Goal: Transaction & Acquisition: Purchase product/service

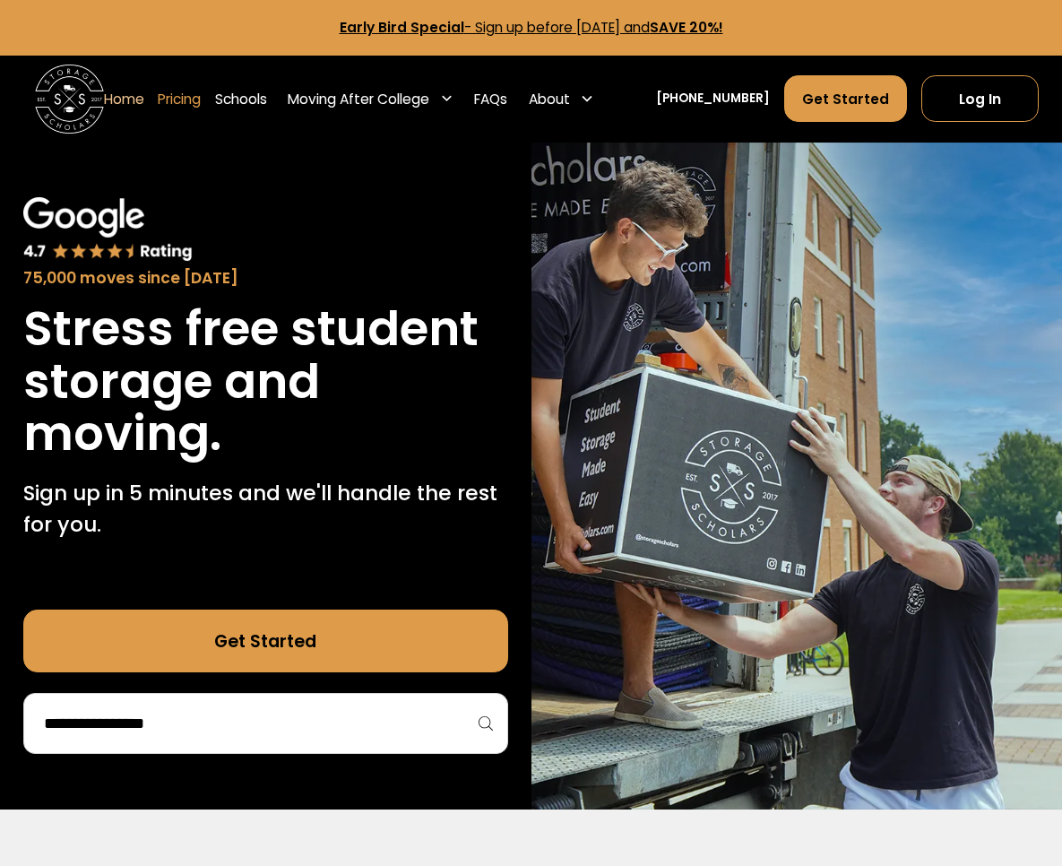
click at [199, 99] on link "Pricing" at bounding box center [179, 98] width 43 height 48
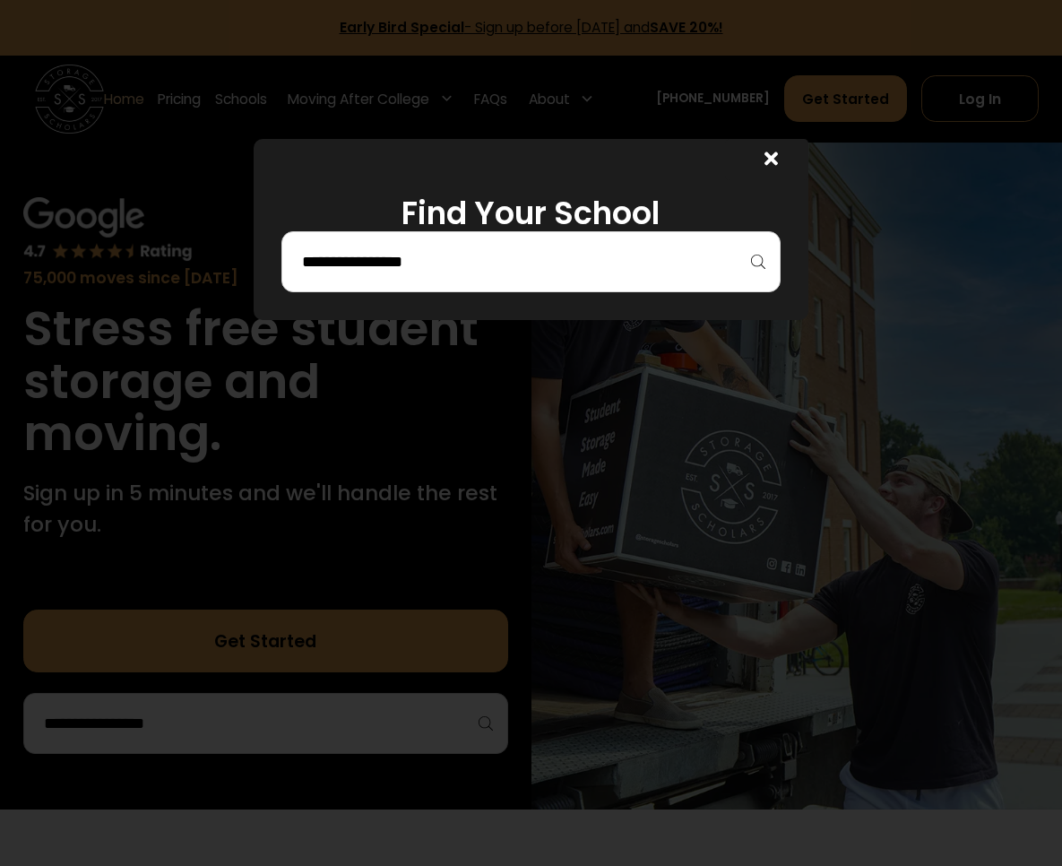
click at [536, 258] on input "search" at bounding box center [530, 261] width 461 height 30
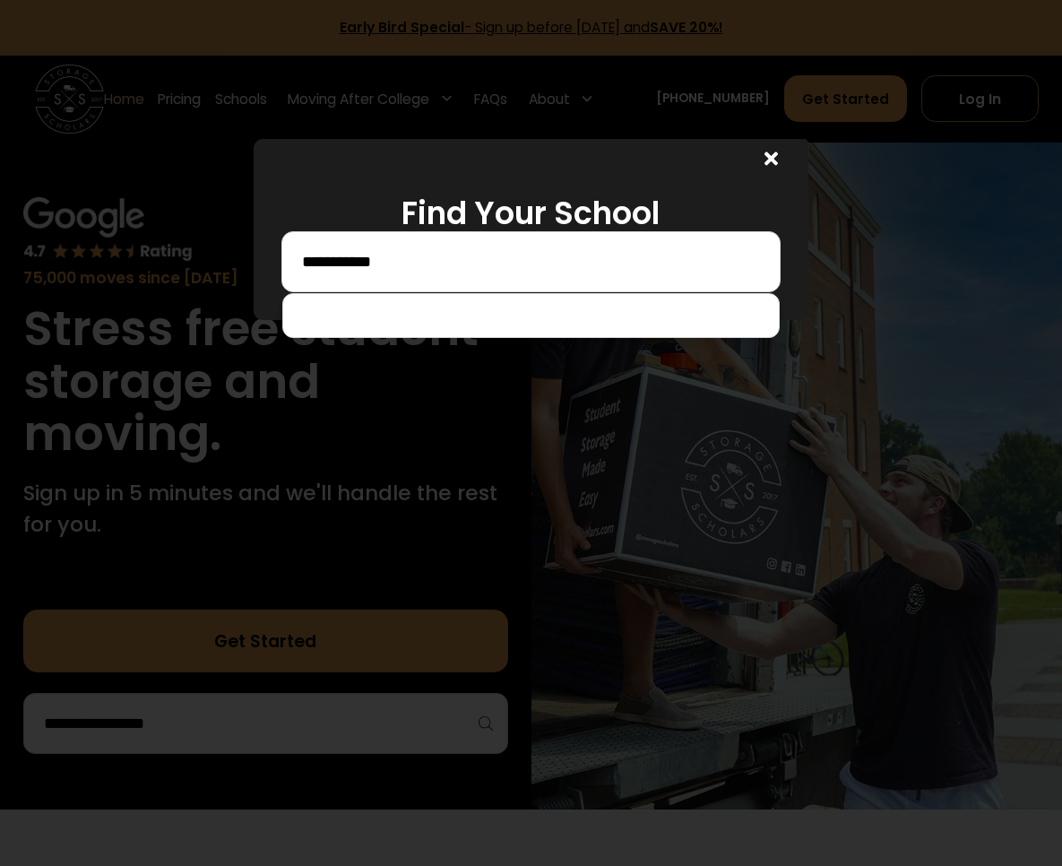
type input "**********"
click at [778, 157] on icon at bounding box center [770, 158] width 13 height 13
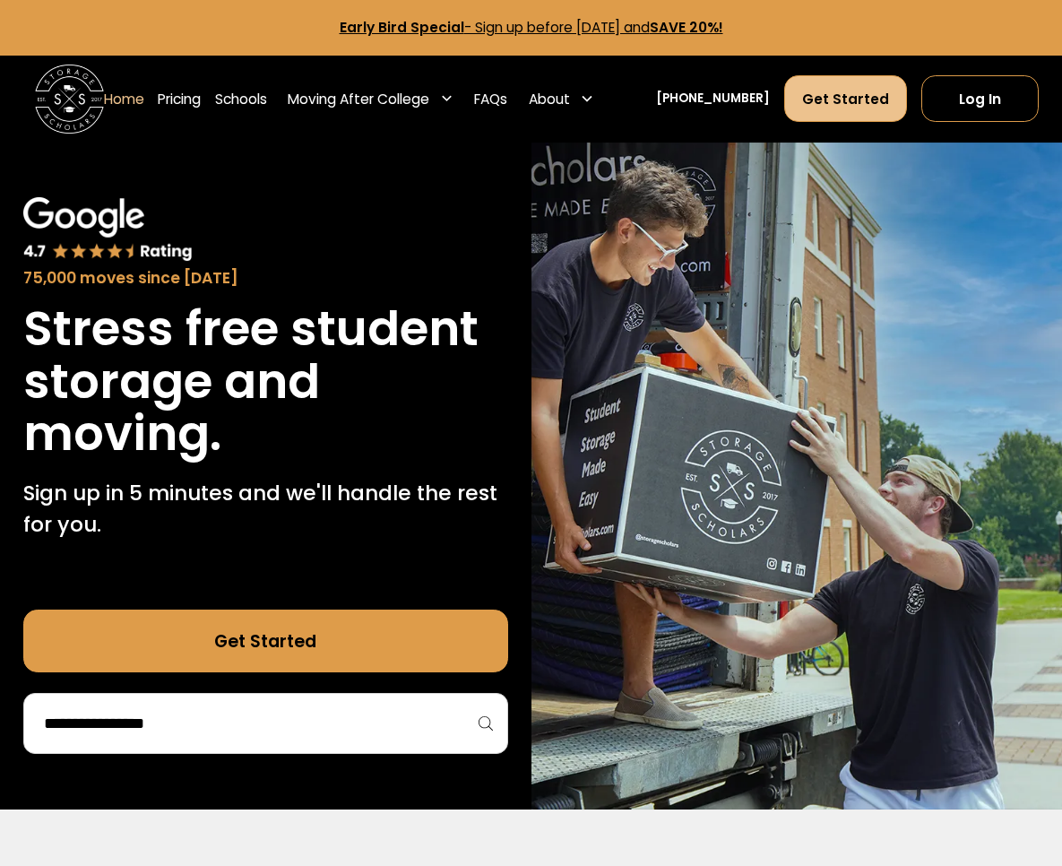
click at [846, 108] on link "Get Started" at bounding box center [846, 98] width 124 height 47
click at [201, 97] on link "Pricing" at bounding box center [179, 98] width 43 height 48
